Goal: Task Accomplishment & Management: Use online tool/utility

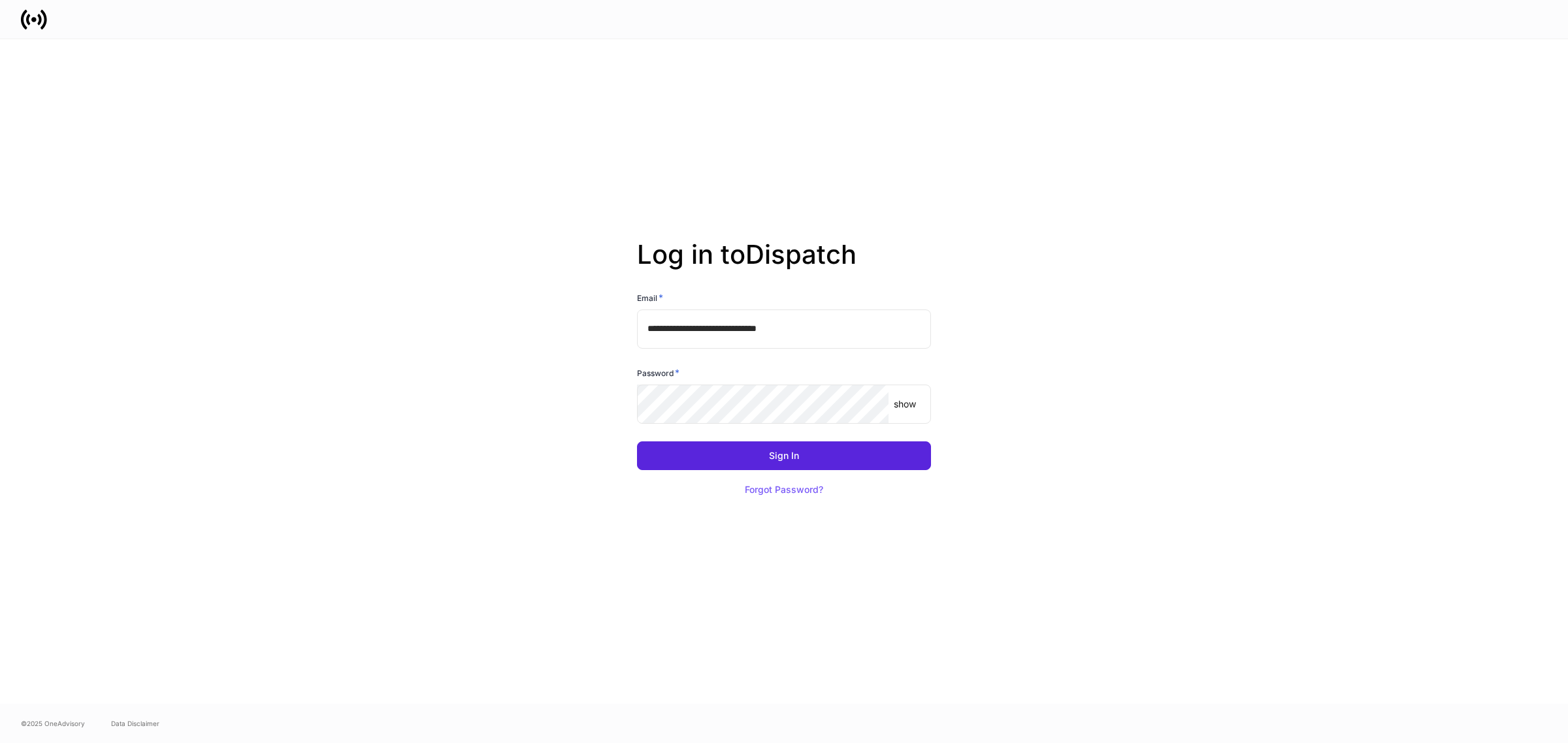
click at [734, 322] on input "**********" at bounding box center [784, 329] width 294 height 39
type input "**********"
click at [753, 454] on button "Sign In" at bounding box center [784, 455] width 294 height 28
